Goal: Transaction & Acquisition: Purchase product/service

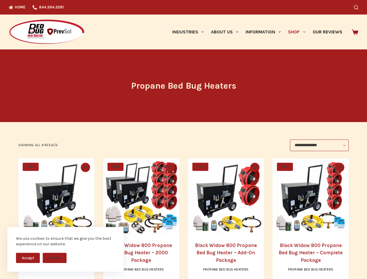
click at [184, 140] on div "**********" at bounding box center [183, 146] width 331 height 12
click at [28, 258] on button "Accept" at bounding box center [28, 258] width 24 height 10
click at [55, 258] on button "Decline" at bounding box center [55, 258] width 24 height 10
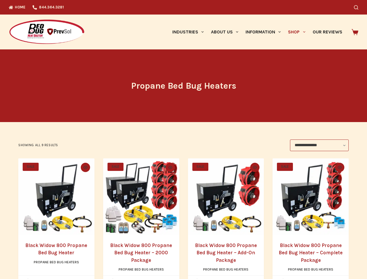
click at [359, 7] on icon "Search" at bounding box center [356, 7] width 4 height 4
click at [190, 32] on link "Industries" at bounding box center [188, 32] width 39 height 35
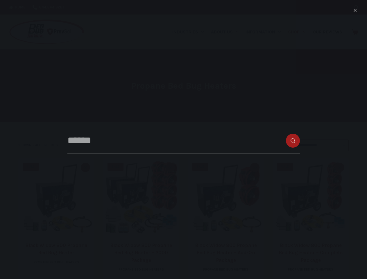
click at [227, 32] on link "About Us" at bounding box center [224, 32] width 35 height 35
click at [266, 32] on link "Information" at bounding box center [263, 32] width 42 height 35
click at [299, 32] on link "Shop" at bounding box center [297, 32] width 24 height 35
click at [84, 168] on icon "Quick view toggle" at bounding box center [85, 167] width 4 height 3
click at [170, 168] on icon "Quick view toggle" at bounding box center [170, 167] width 4 height 3
